Goal: Check status: Check status

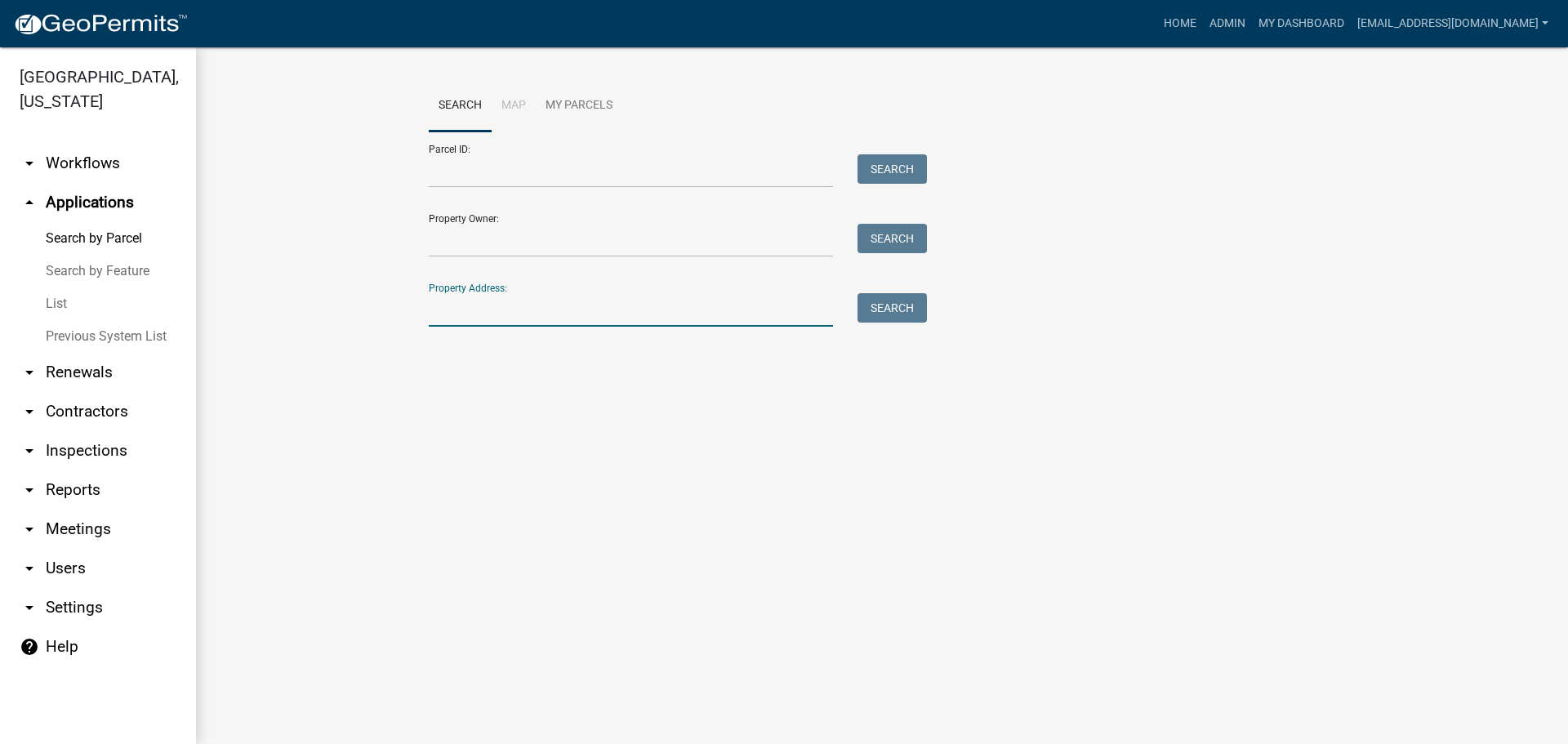
click at [538, 312] on input "Property Address:" at bounding box center [630, 310] width 405 height 33
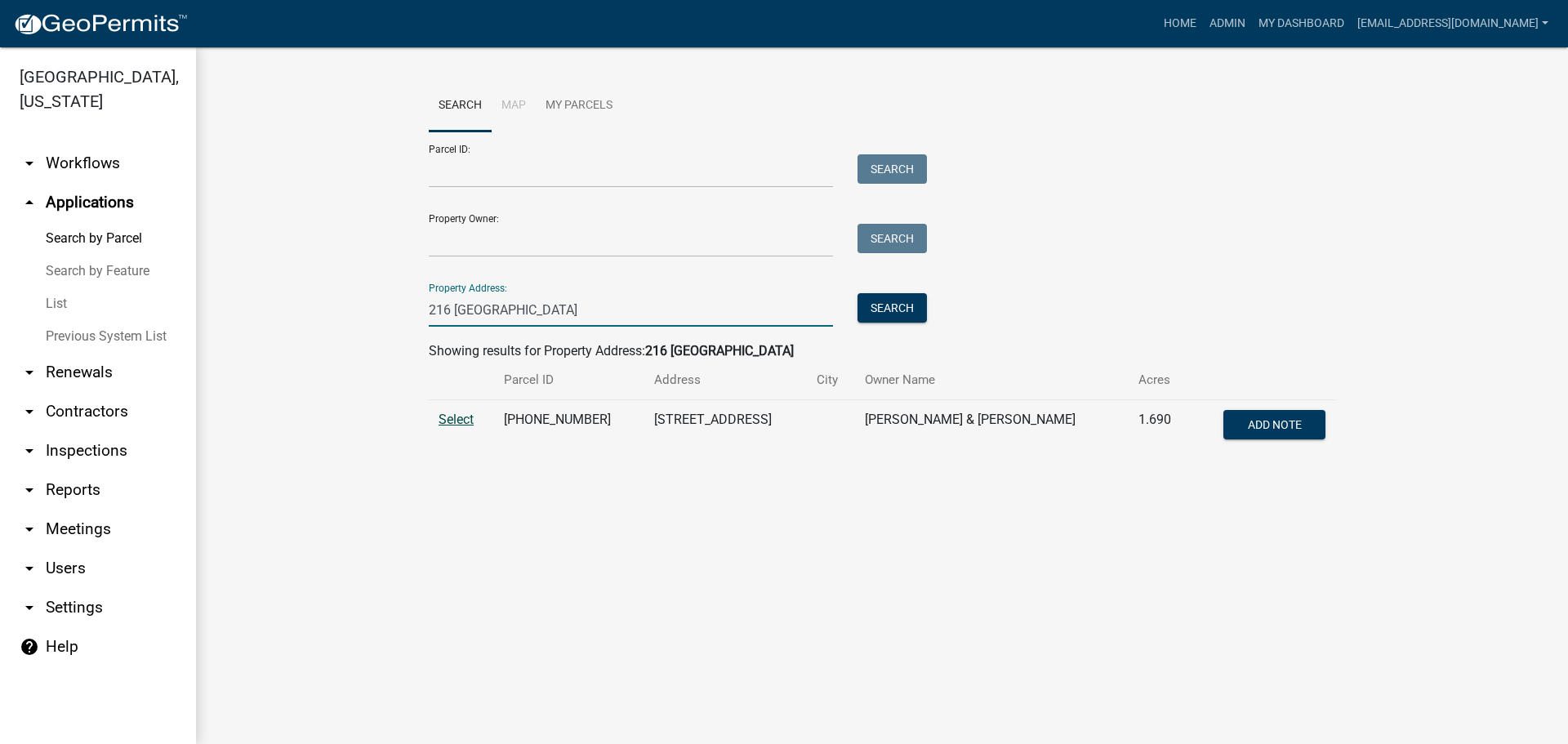
type input "216 [GEOGRAPHIC_DATA]"
click at [461, 414] on span "Select" at bounding box center [456, 419] width 35 height 15
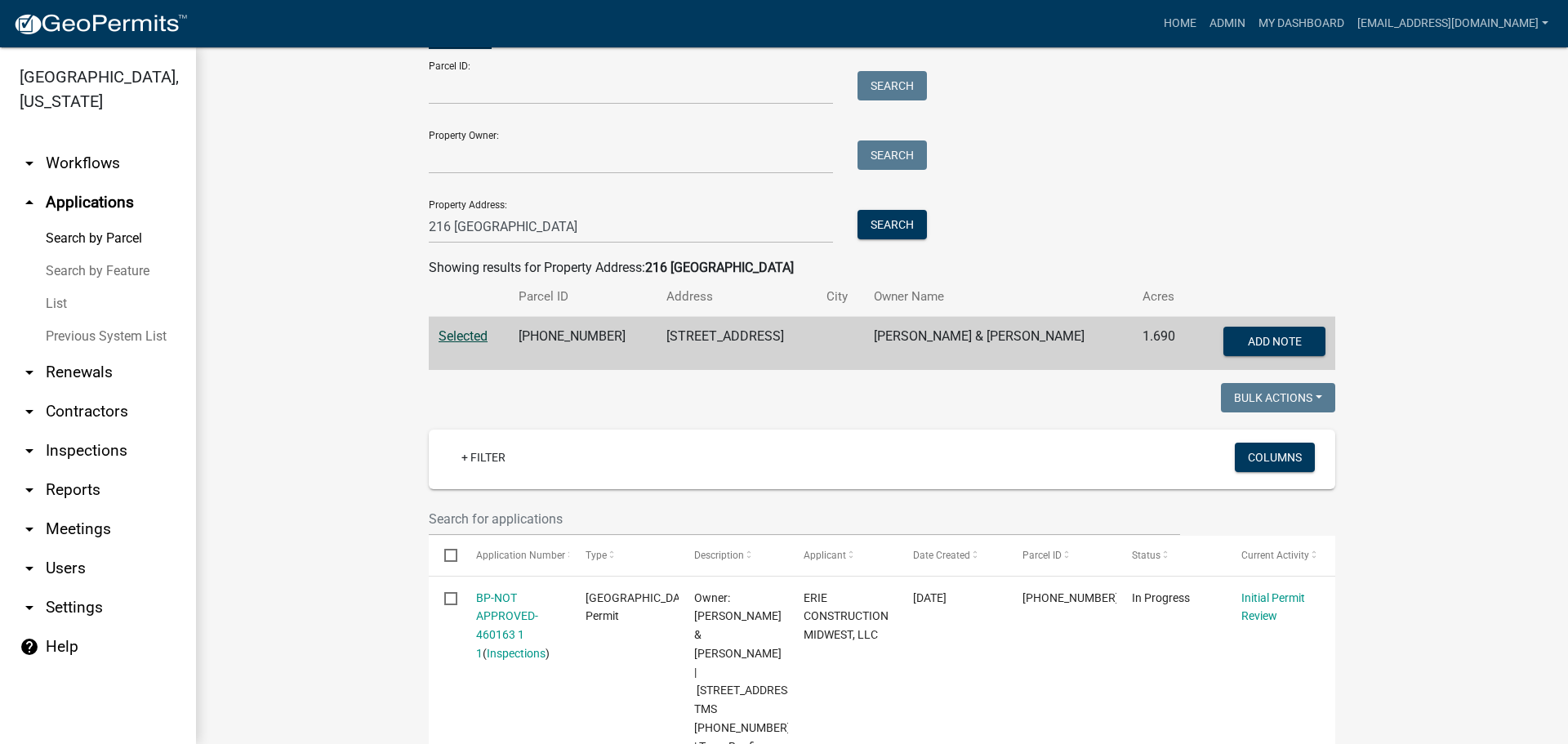
scroll to position [327, 0]
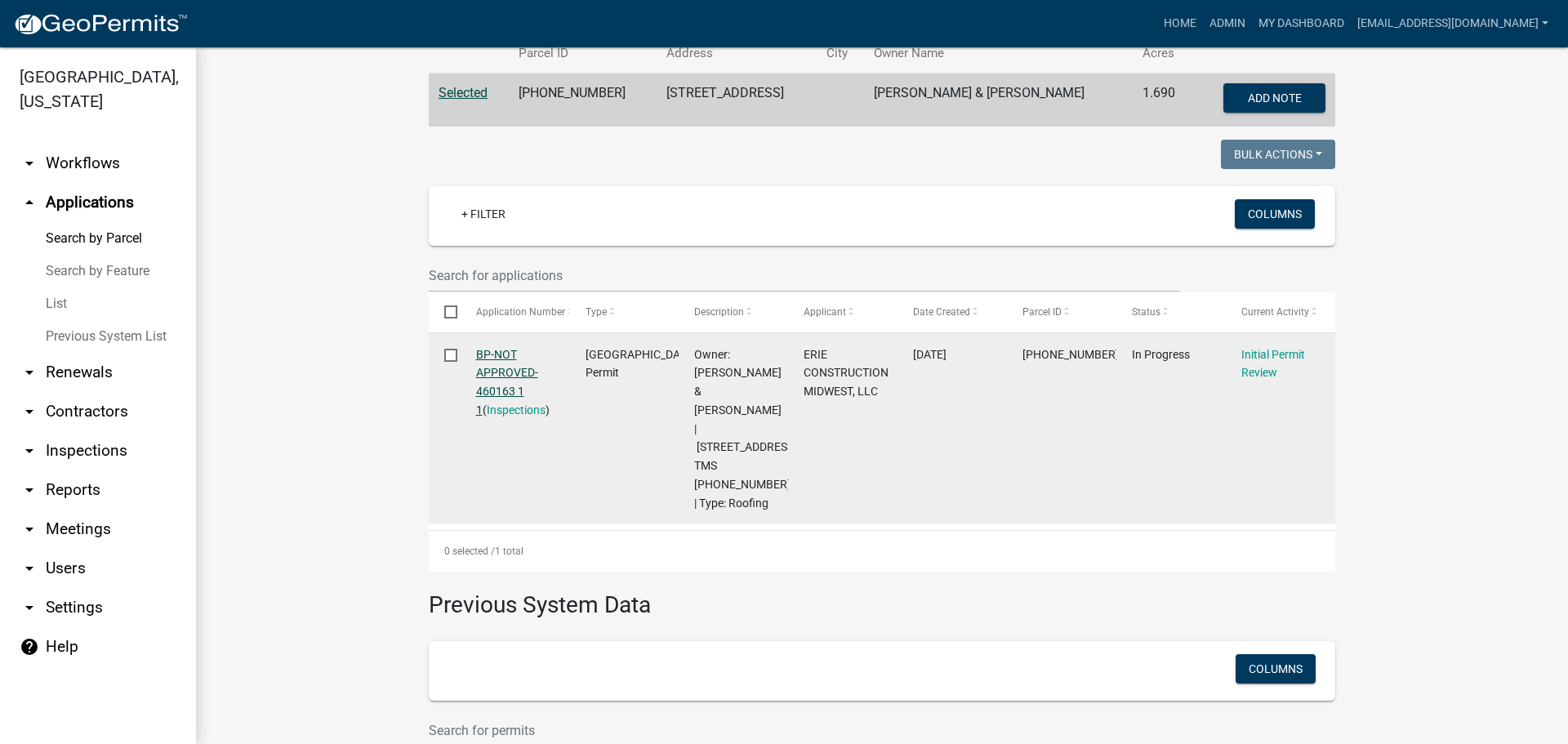
click at [487, 358] on link "BP-NOT APPROVED-460163 1 1" at bounding box center [506, 382] width 62 height 69
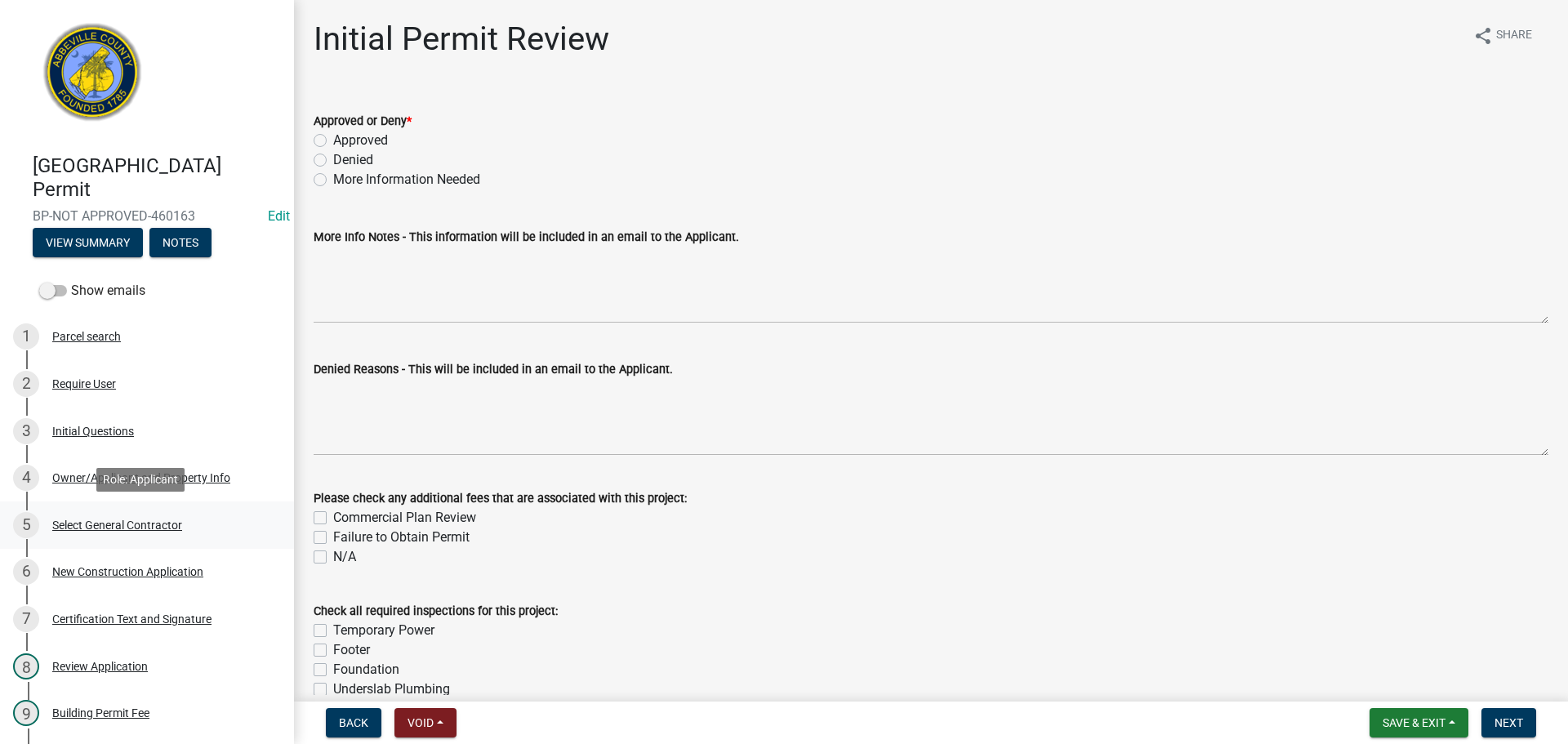
click at [118, 520] on div "Select General Contractor" at bounding box center [117, 526] width 129 height 11
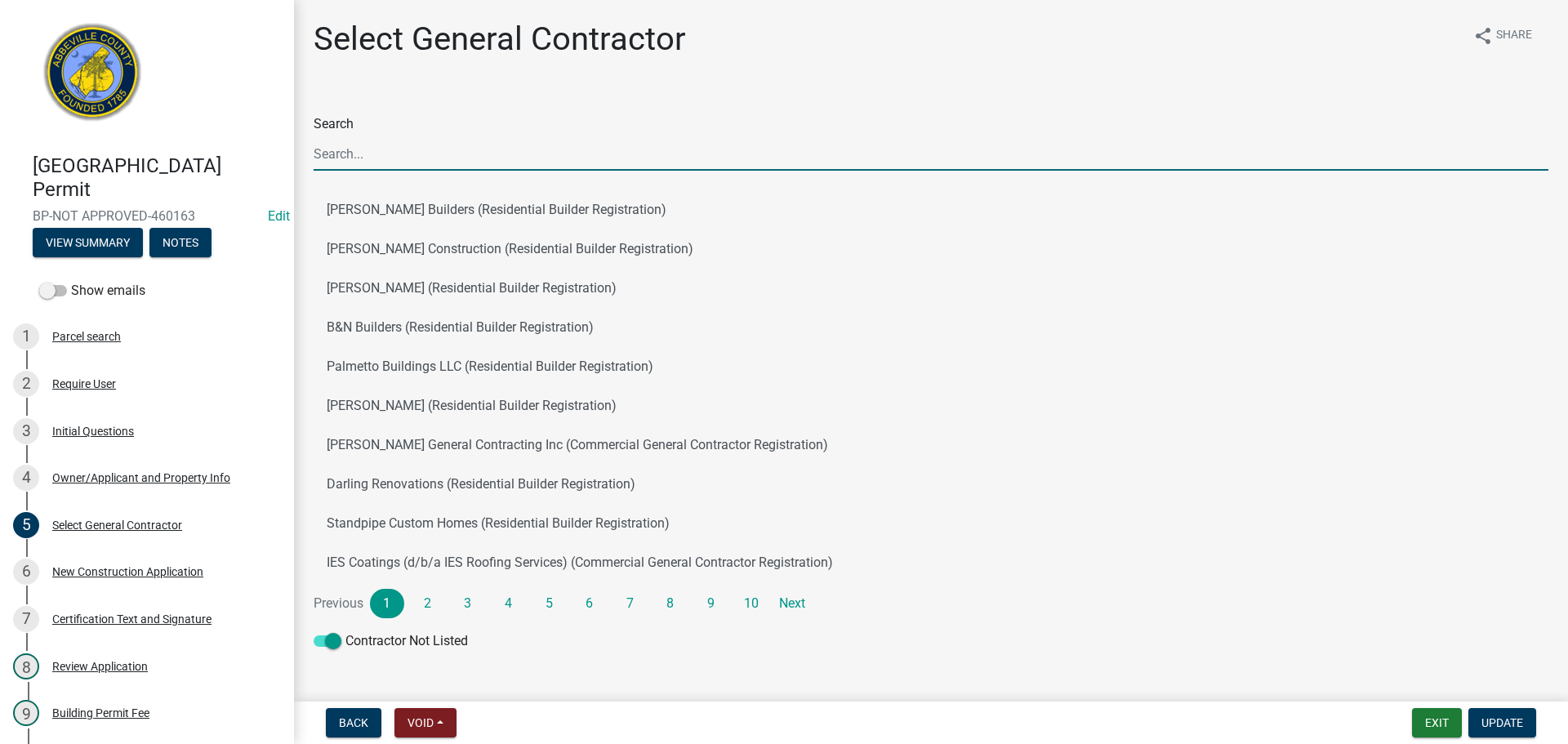
click at [388, 159] on input "Search" at bounding box center [930, 153] width 1235 height 33
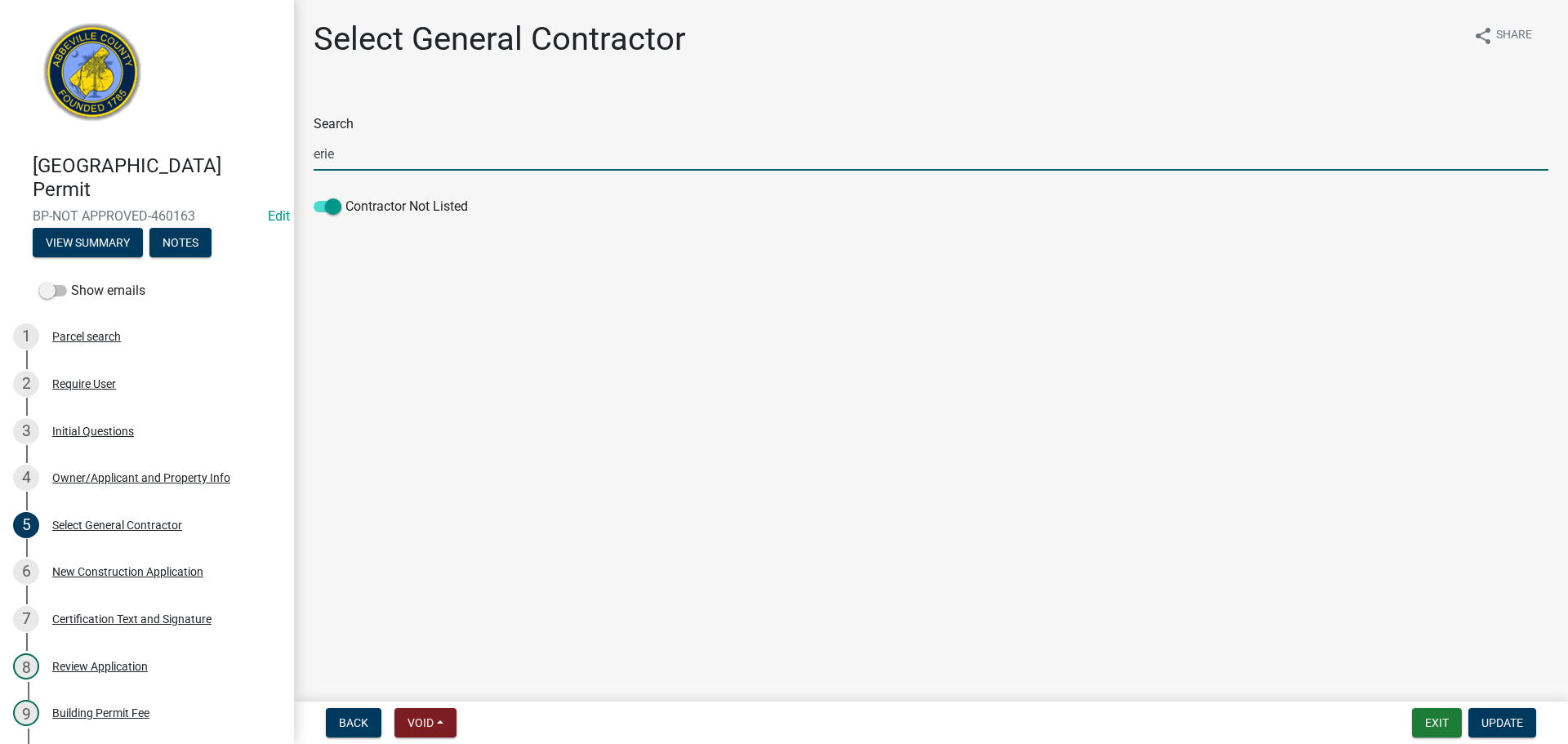
type input "erie"
